Goal: Transaction & Acquisition: Subscribe to service/newsletter

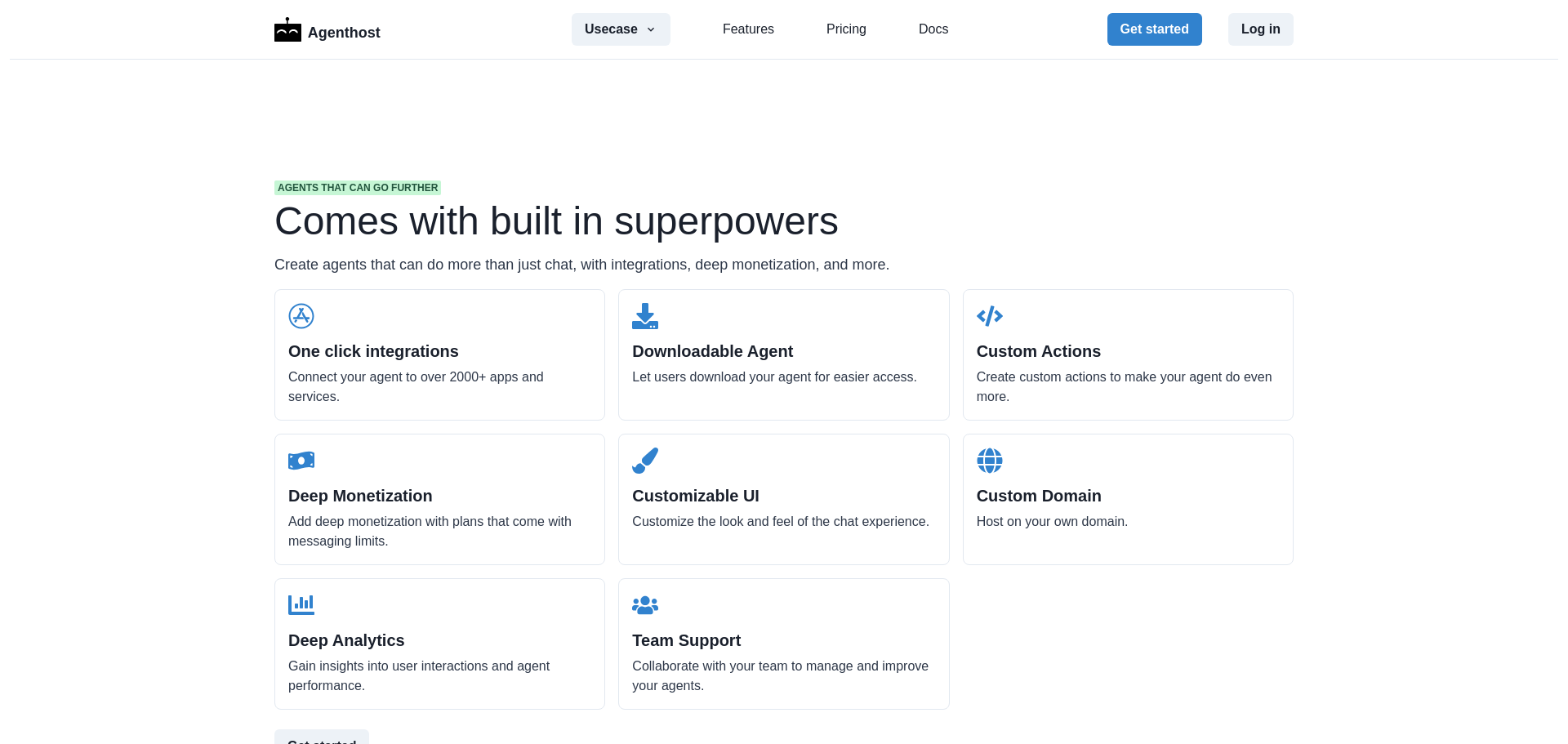
scroll to position [1537, 0]
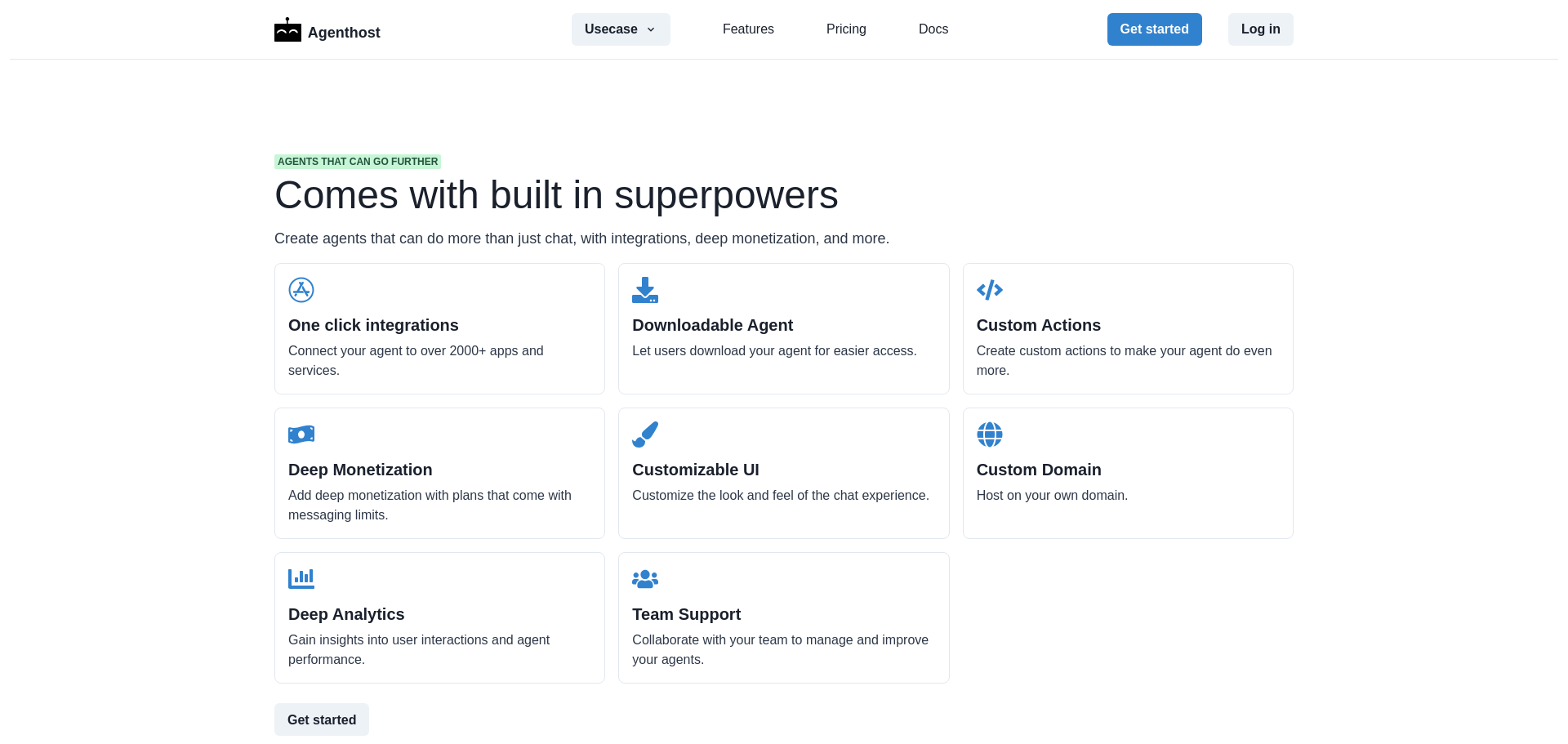
click at [1061, 586] on div "One click integrations Connect your agent to over 2000+ apps and services. Down…" at bounding box center [784, 473] width 1019 height 421
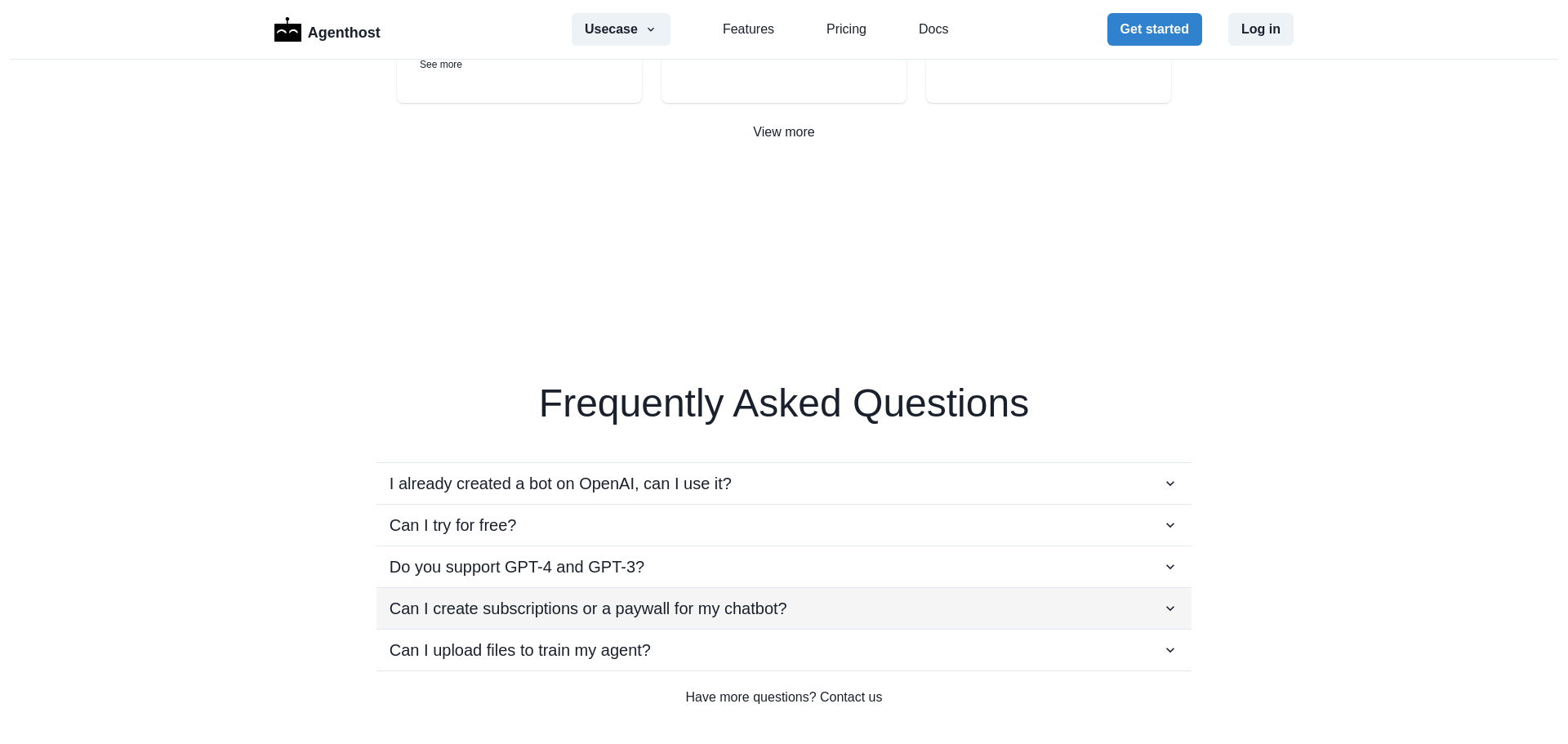
scroll to position [2624, 0]
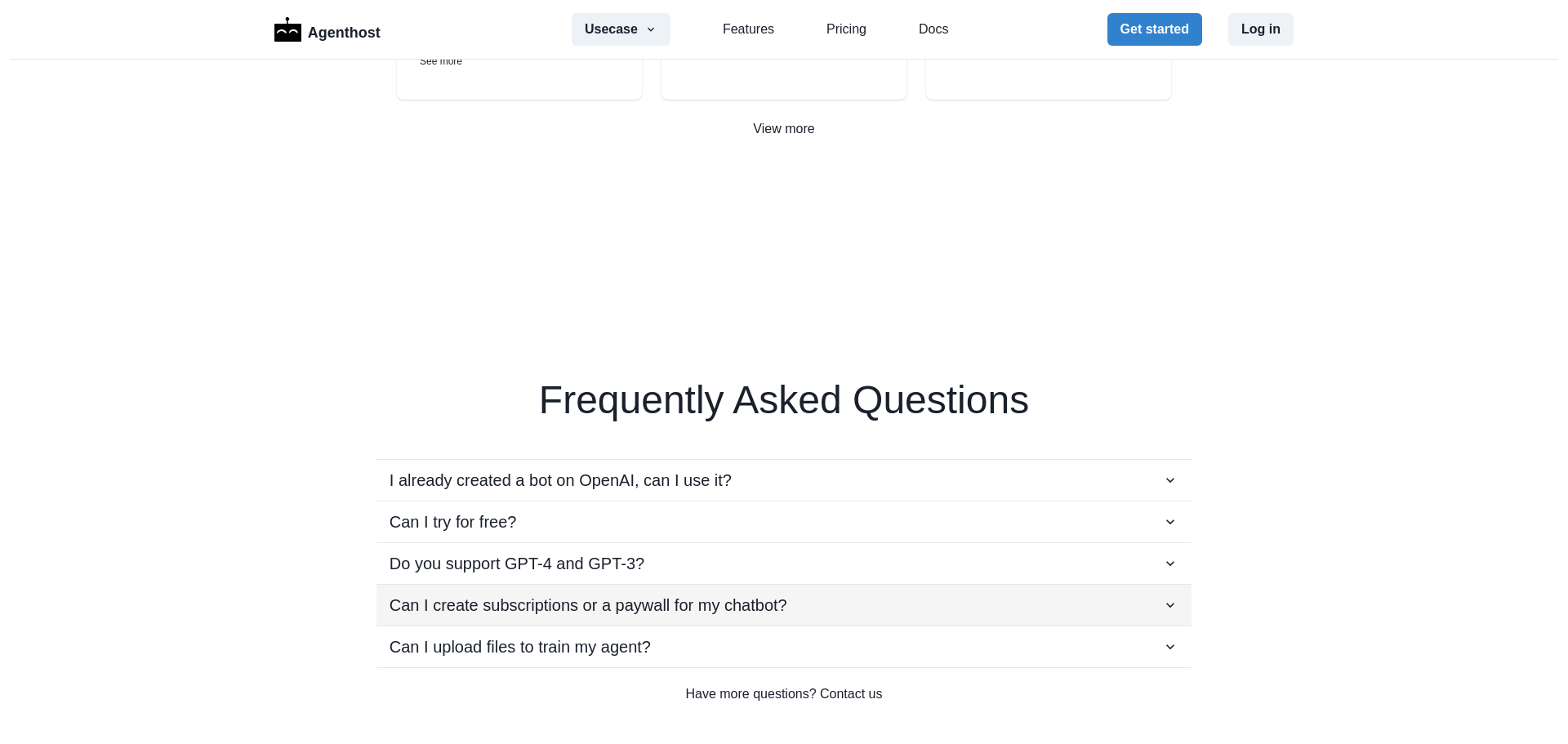
click at [1164, 597] on icon "button" at bounding box center [1170, 605] width 16 height 16
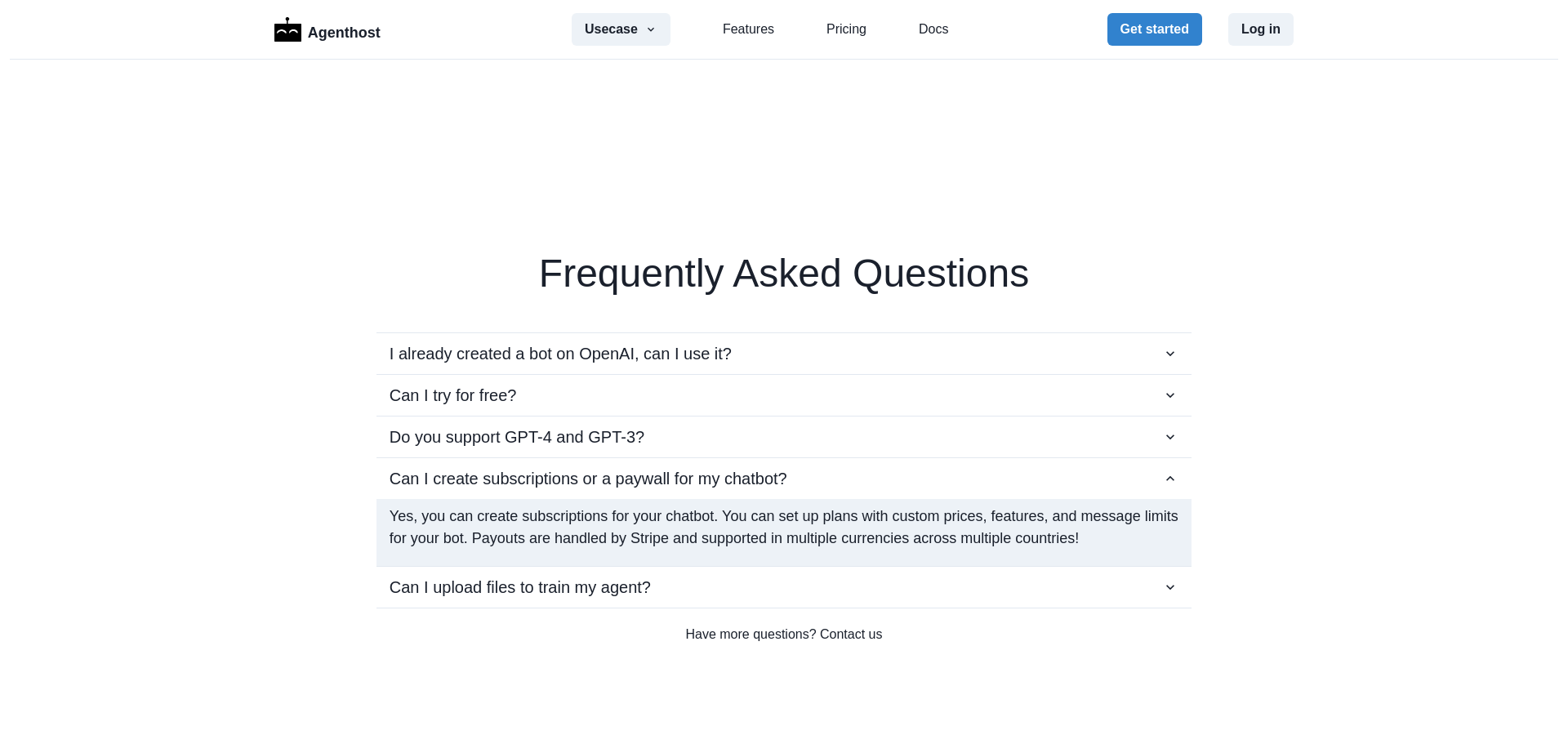
scroll to position [2686, 0]
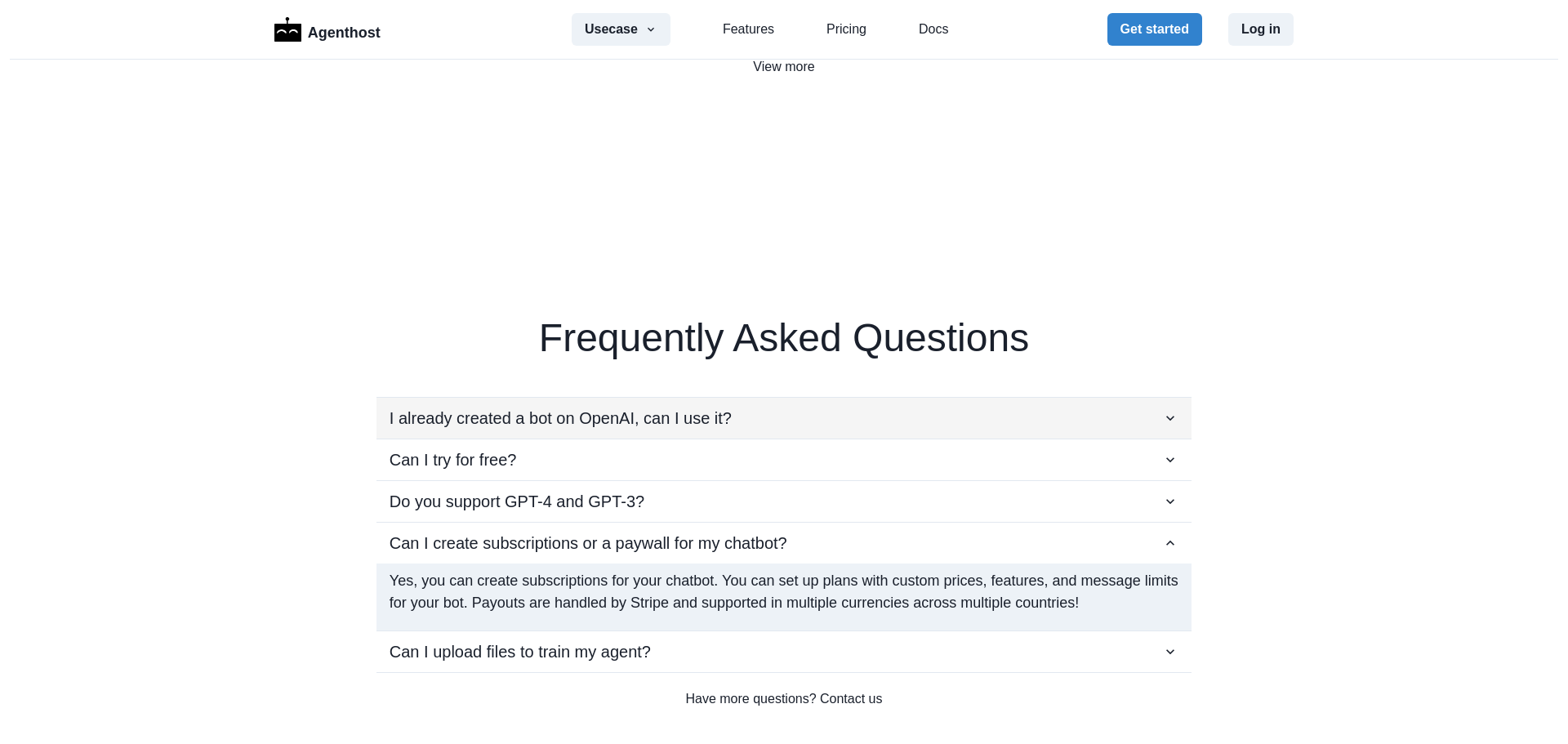
click at [1166, 421] on icon "button" at bounding box center [1170, 417] width 16 height 16
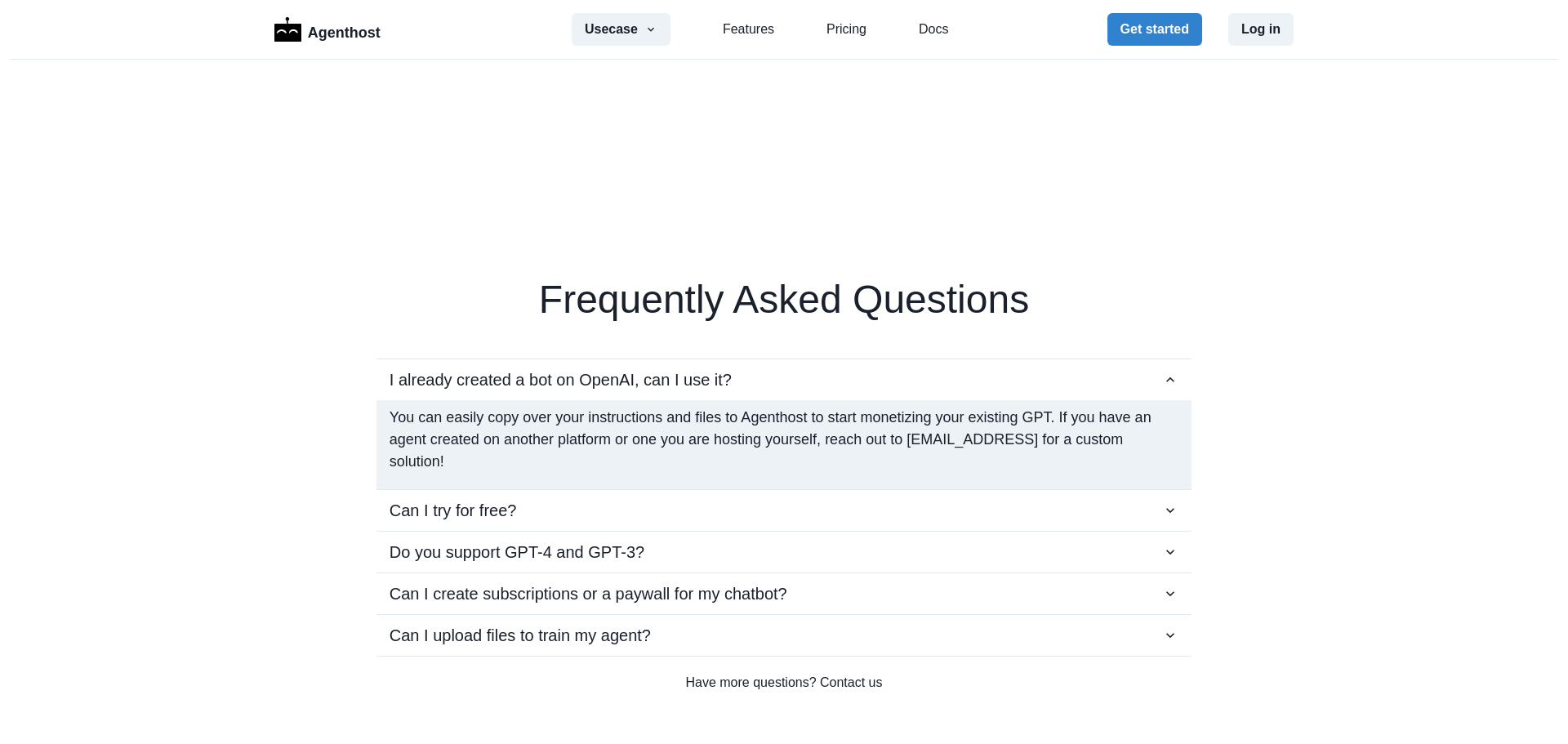
scroll to position [2748, 0]
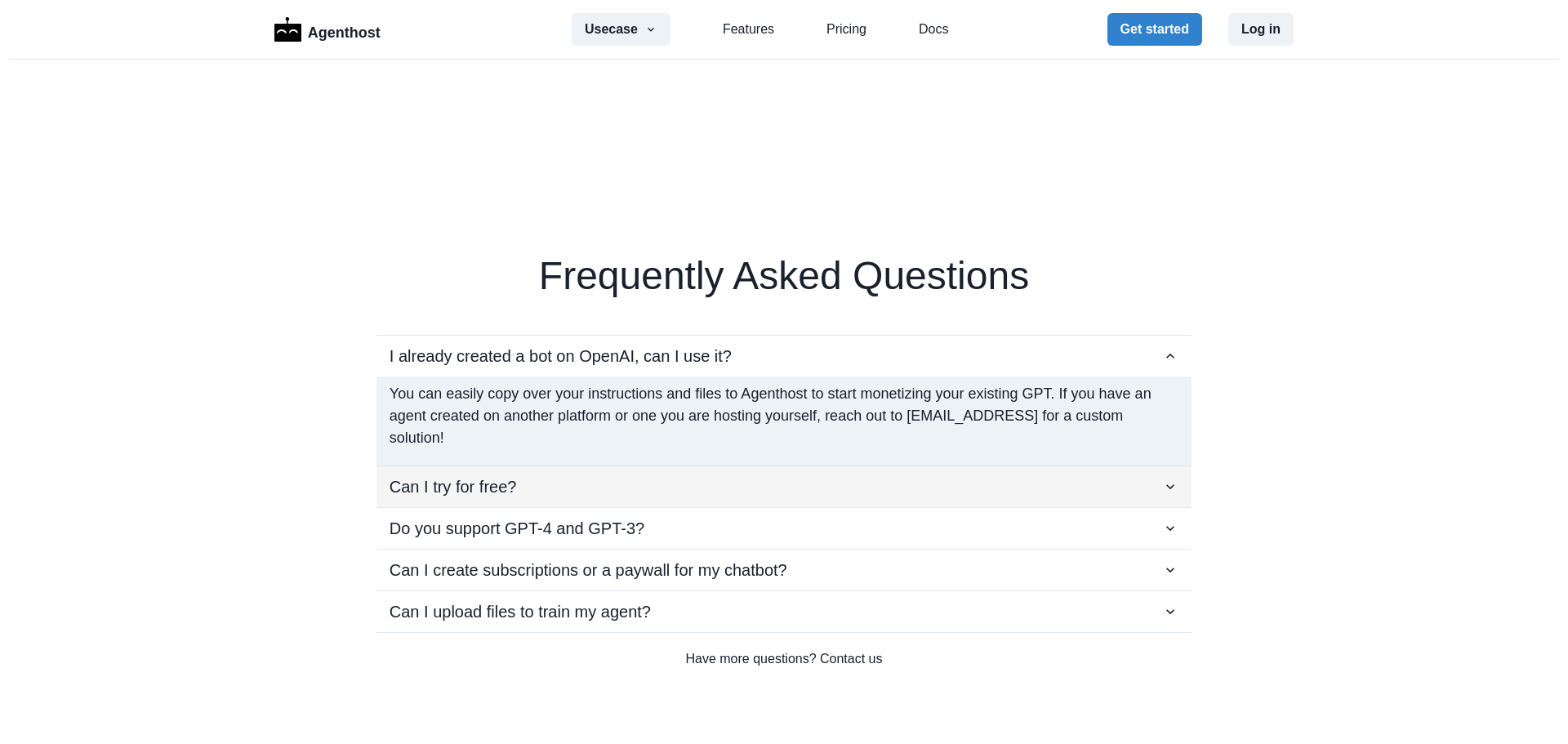
click at [1170, 485] on icon "button" at bounding box center [1170, 486] width 16 height 16
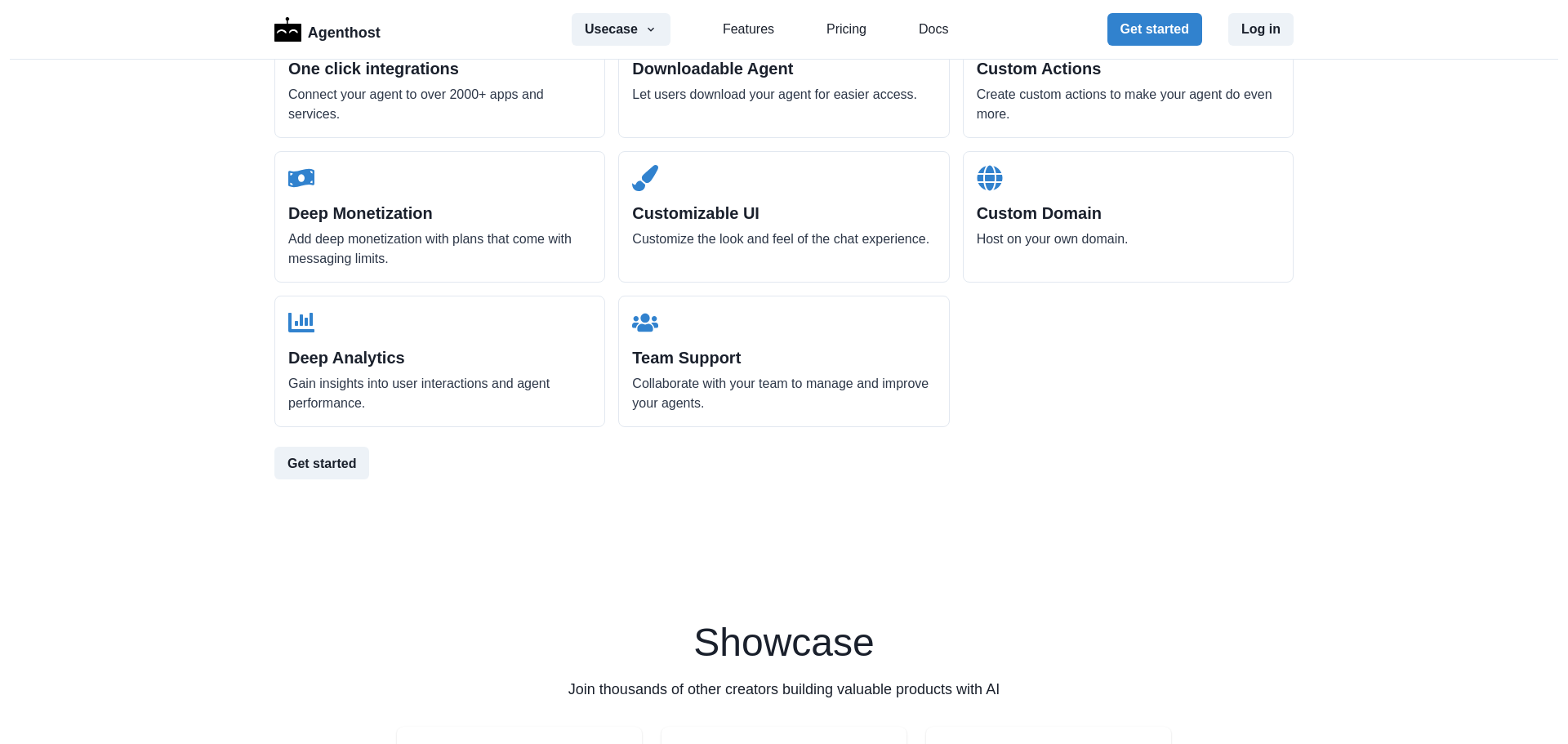
scroll to position [1792, 0]
click at [371, 194] on div "Deep Monetization Add deep monetization with plans that come with messaging lim…" at bounding box center [440, 217] width 331 height 132
click at [341, 452] on button "Get started" at bounding box center [322, 464] width 95 height 33
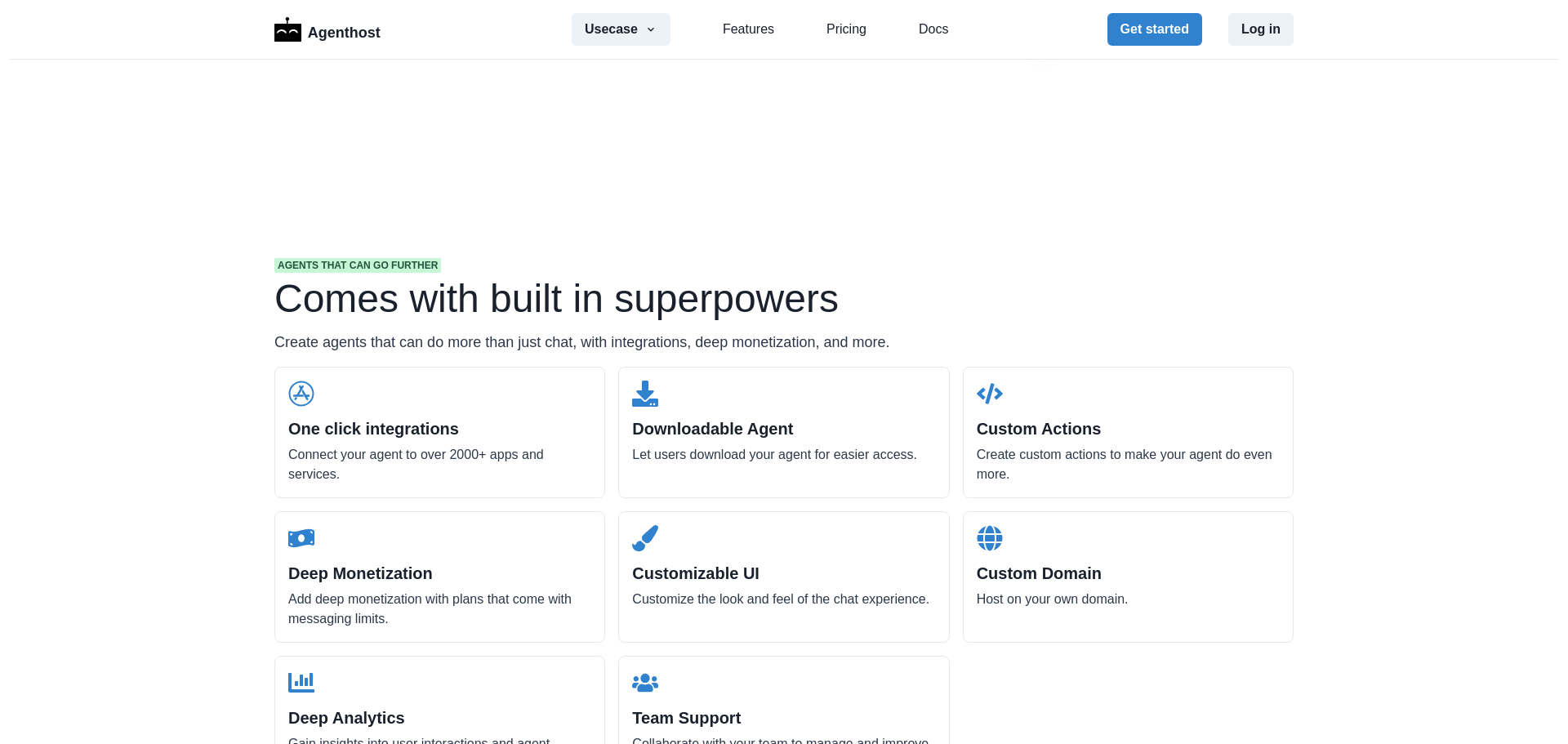
scroll to position [1496, 0]
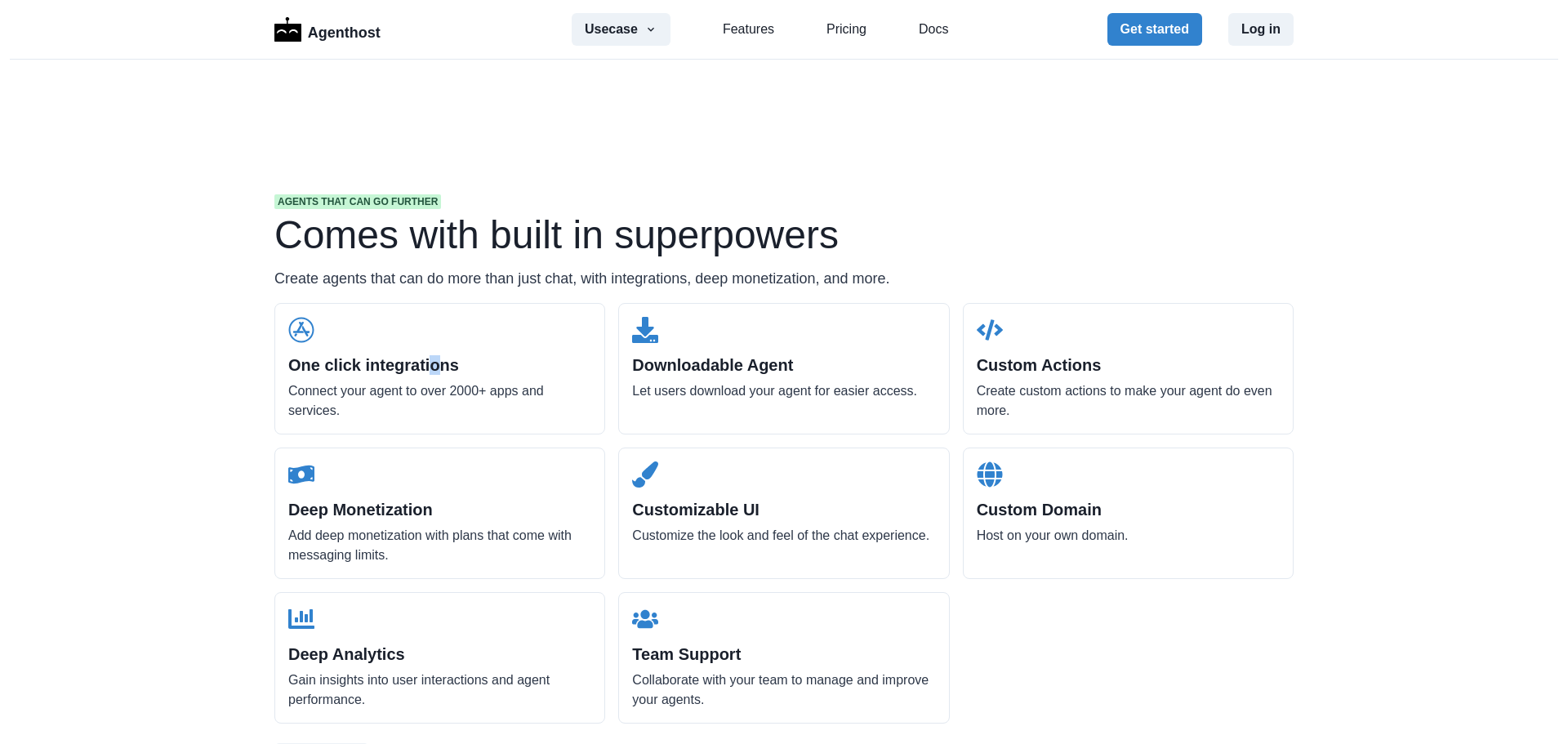
click at [438, 373] on h2 "One click integrations" at bounding box center [439, 364] width 303 height 19
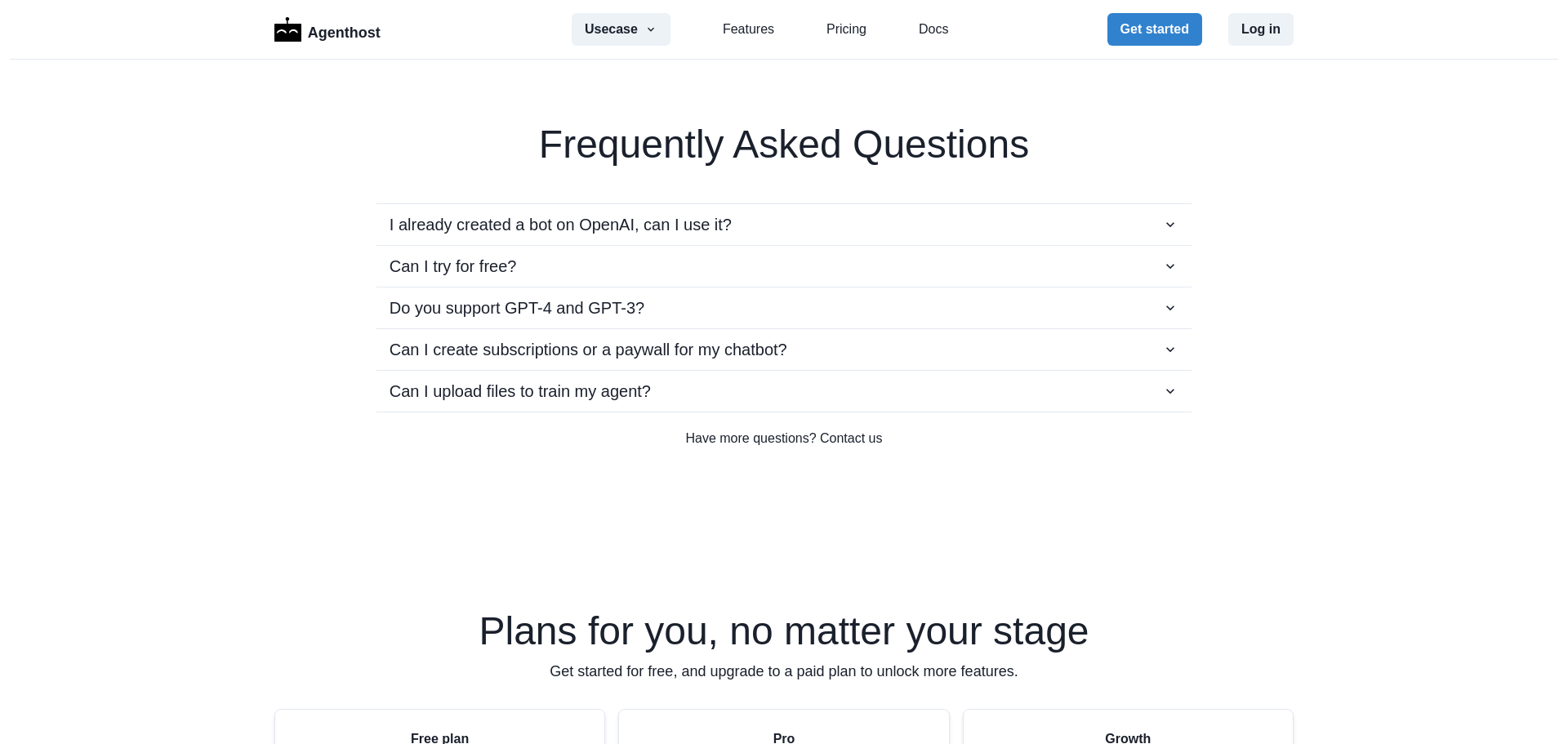
scroll to position [3285, 0]
